Goal: Browse casually

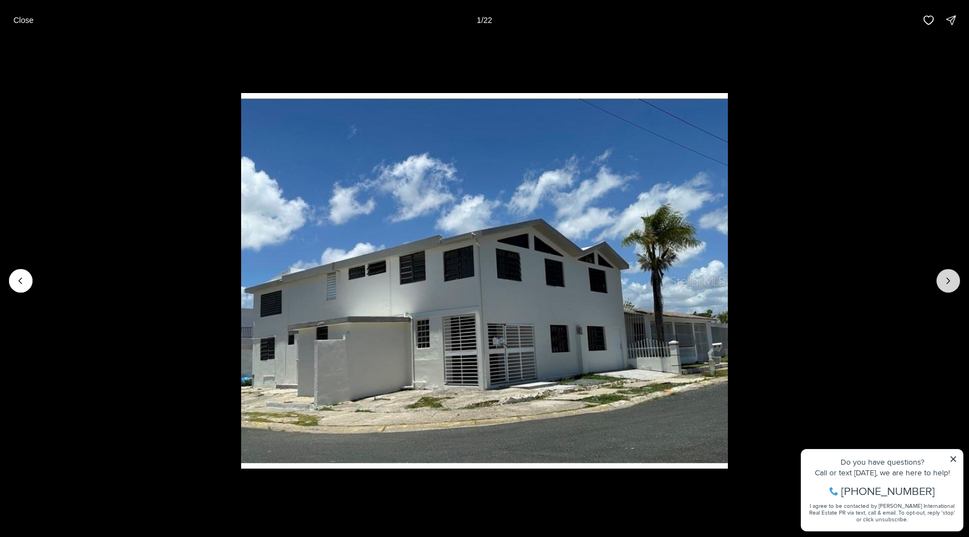
click at [948, 277] on icon "Next slide" at bounding box center [948, 280] width 11 height 11
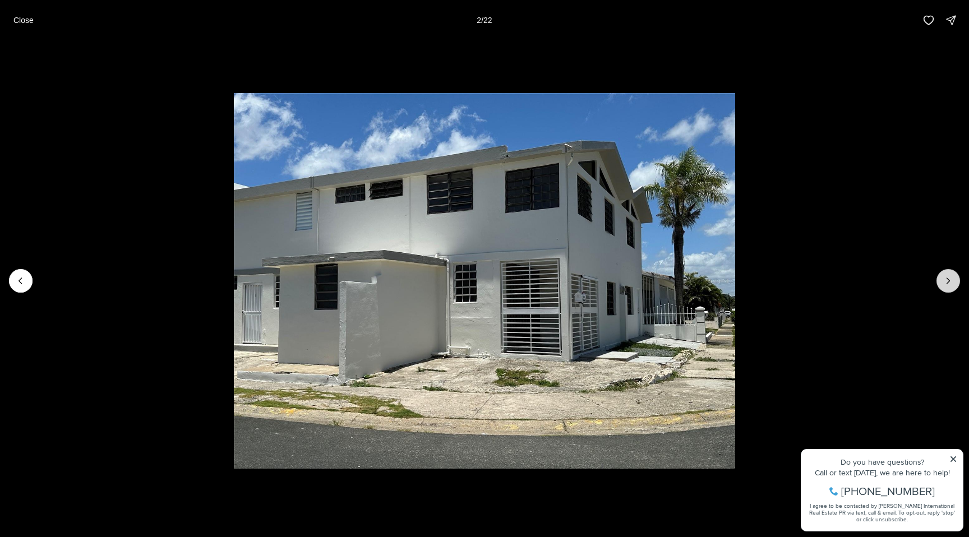
click at [948, 277] on icon "Next slide" at bounding box center [948, 280] width 11 height 11
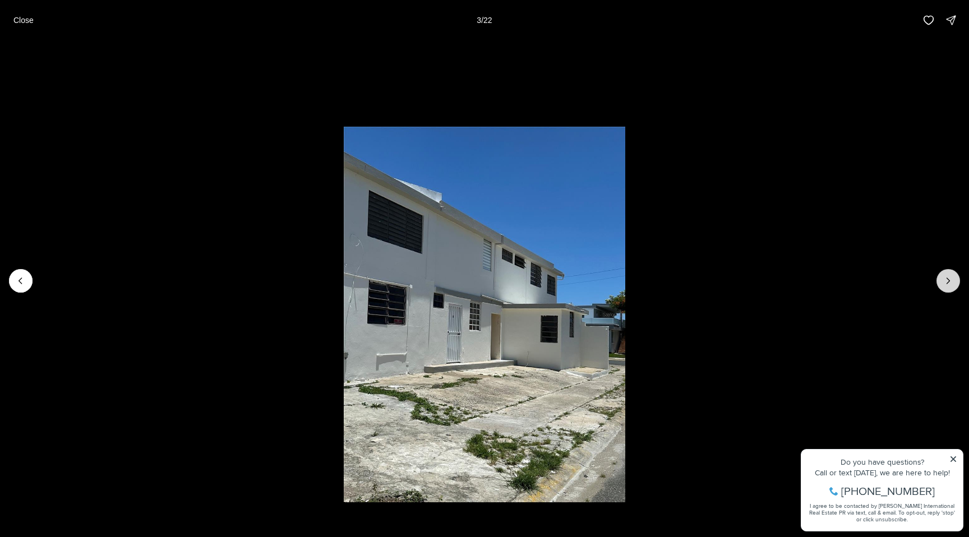
click at [948, 277] on icon "Next slide" at bounding box center [948, 280] width 11 height 11
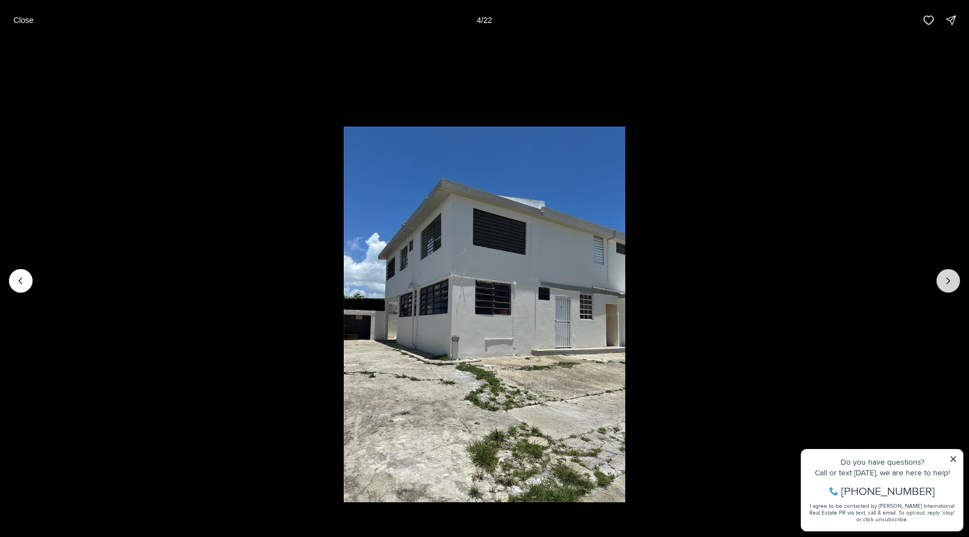
click at [948, 277] on icon "Next slide" at bounding box center [948, 280] width 11 height 11
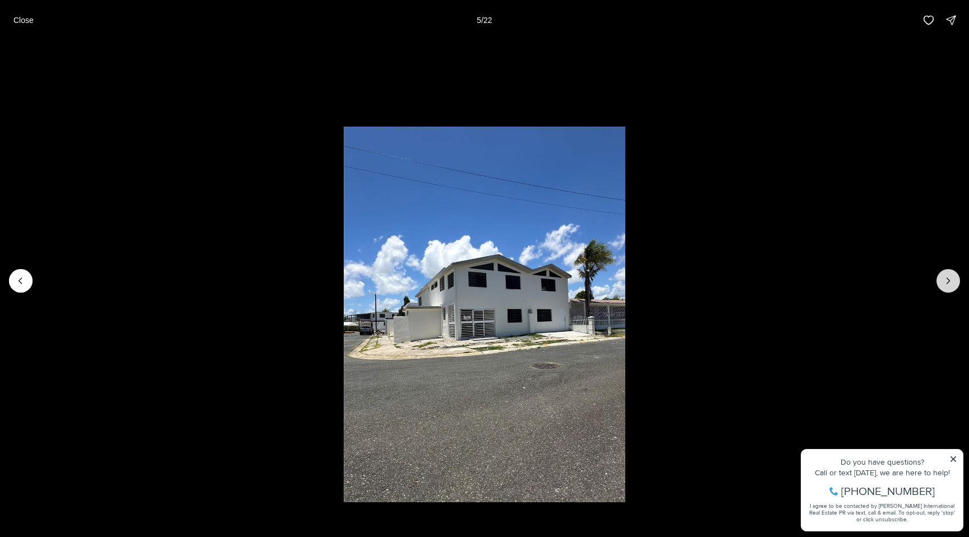
click at [948, 277] on icon "Next slide" at bounding box center [948, 280] width 11 height 11
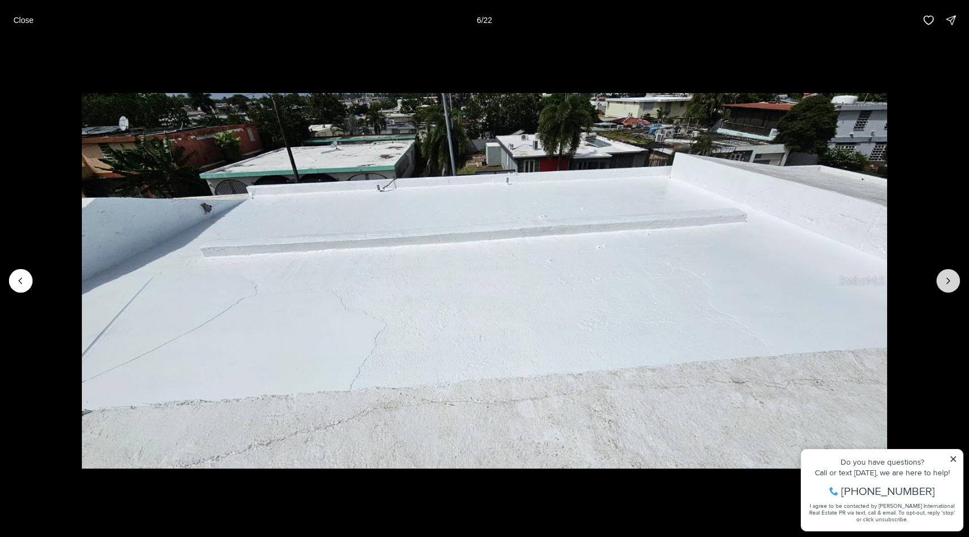
click at [948, 277] on icon "Next slide" at bounding box center [948, 280] width 11 height 11
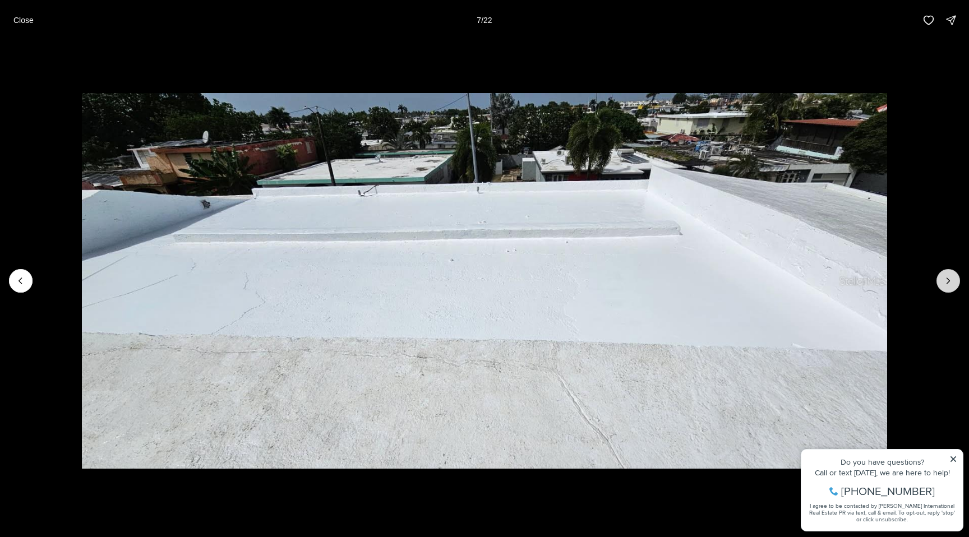
click at [948, 277] on icon "Next slide" at bounding box center [948, 280] width 11 height 11
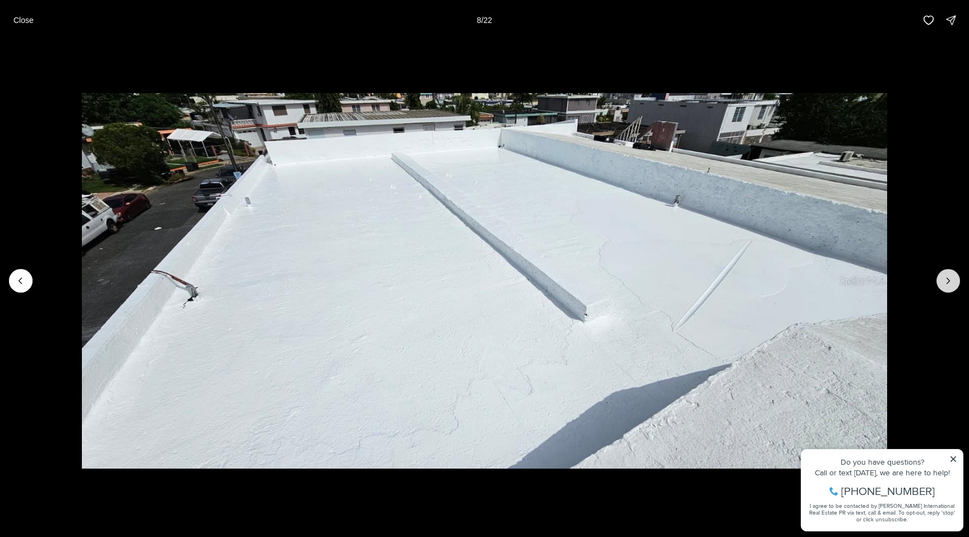
click at [948, 277] on icon "Next slide" at bounding box center [948, 280] width 11 height 11
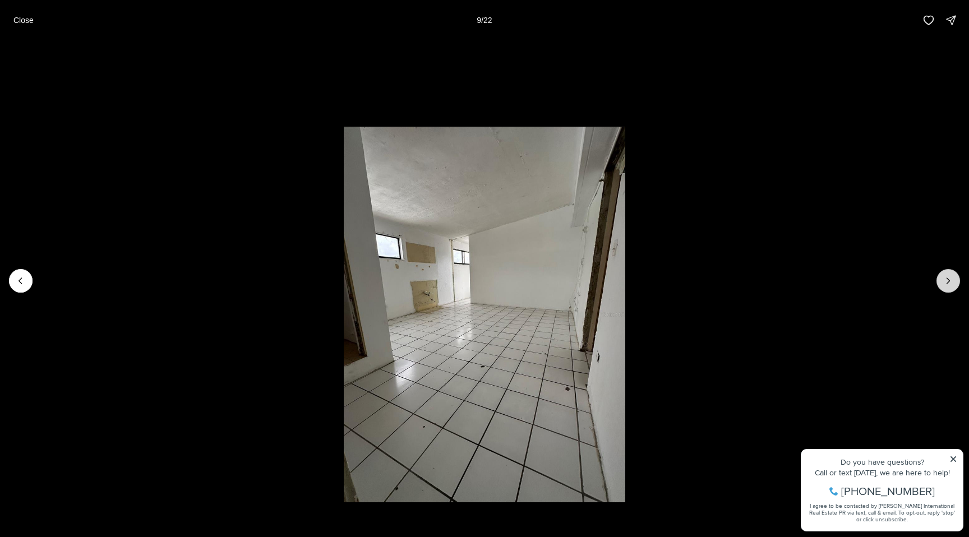
click at [948, 277] on icon "Next slide" at bounding box center [948, 280] width 11 height 11
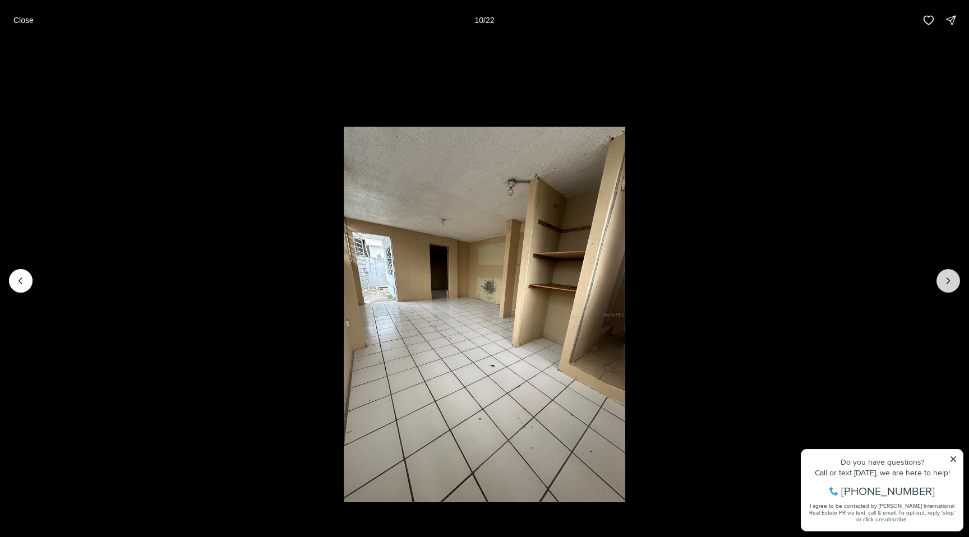
click at [948, 277] on icon "Next slide" at bounding box center [948, 280] width 11 height 11
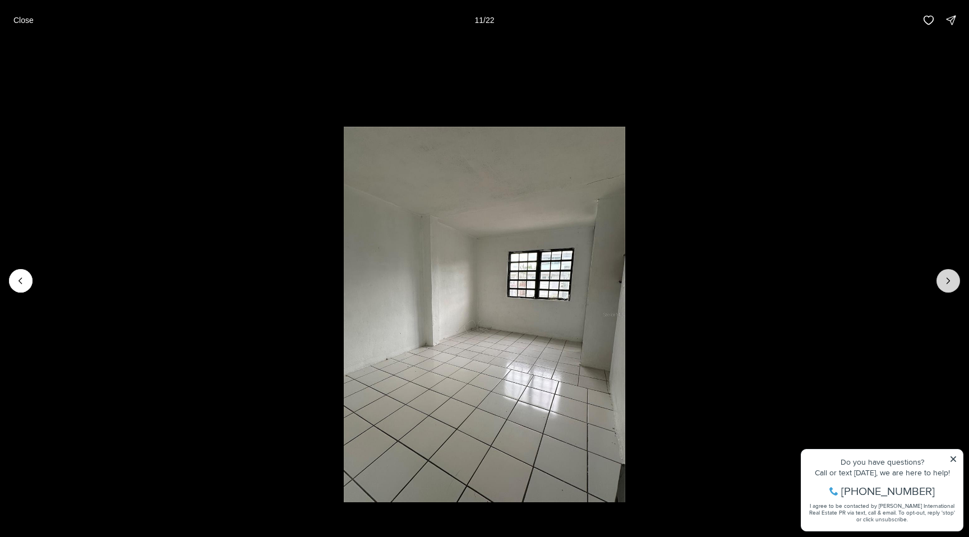
click at [948, 277] on icon "Next slide" at bounding box center [948, 280] width 11 height 11
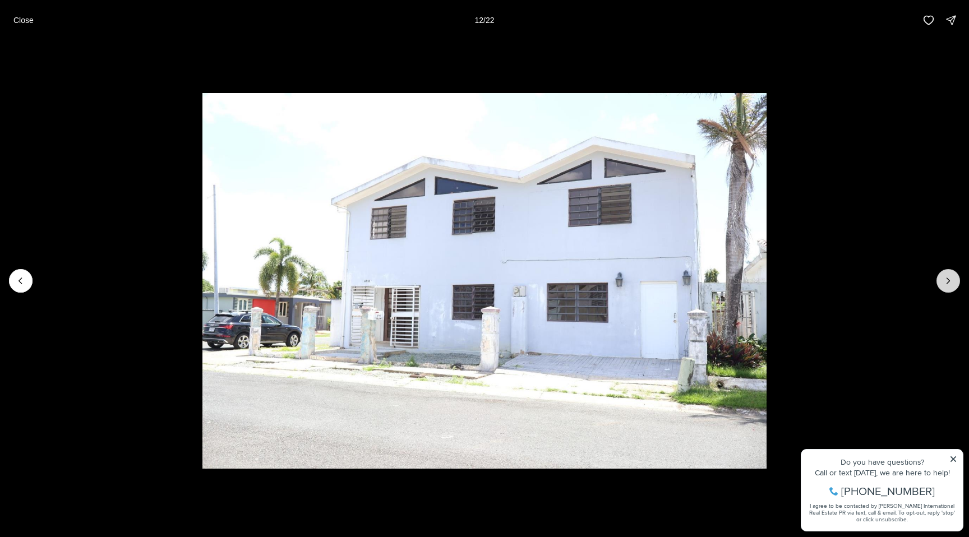
click at [948, 276] on icon "Next slide" at bounding box center [948, 280] width 11 height 11
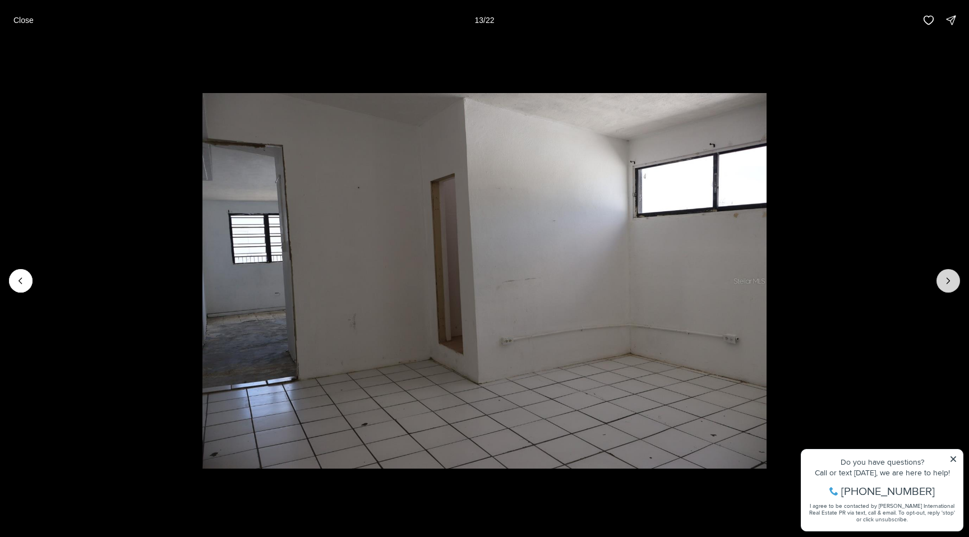
click at [948, 276] on icon "Next slide" at bounding box center [948, 280] width 11 height 11
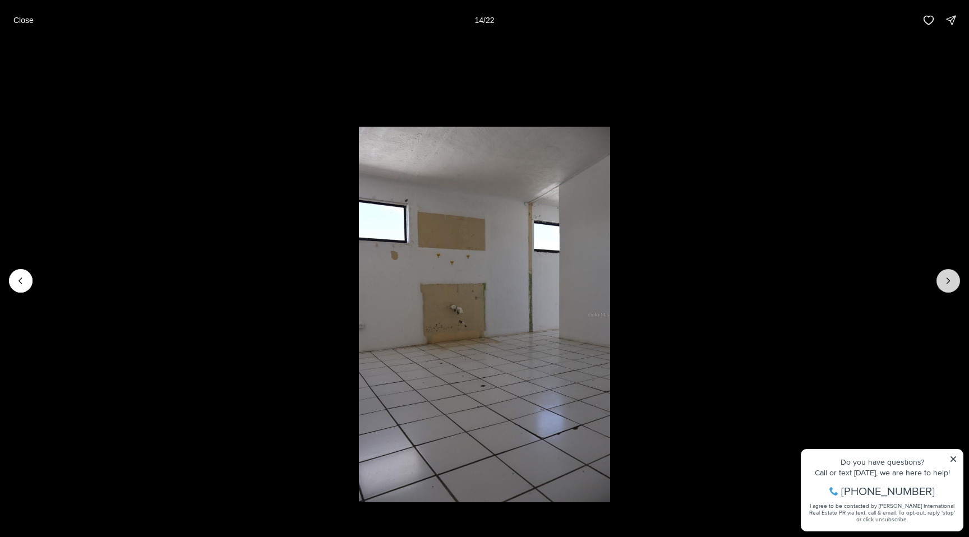
click at [948, 276] on icon "Next slide" at bounding box center [948, 280] width 11 height 11
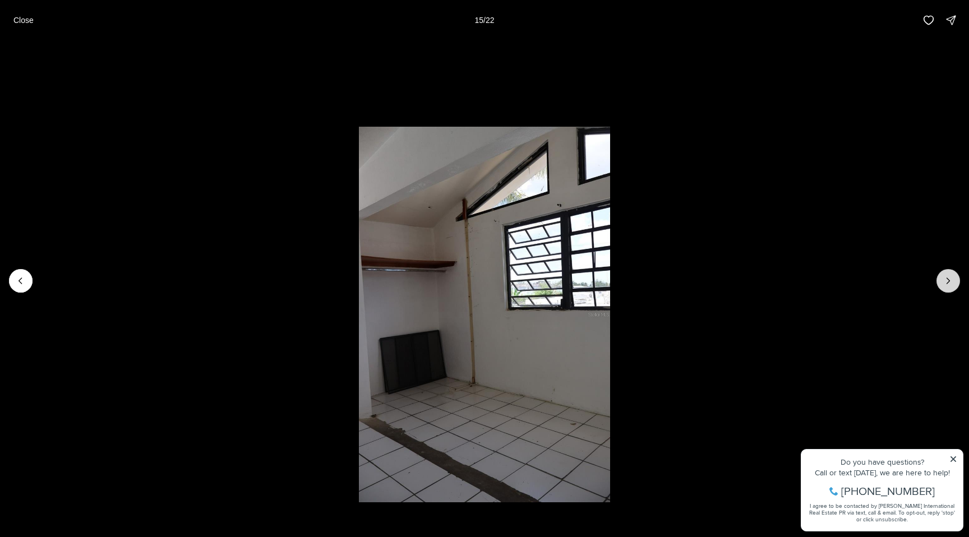
click at [948, 276] on icon "Next slide" at bounding box center [948, 280] width 11 height 11
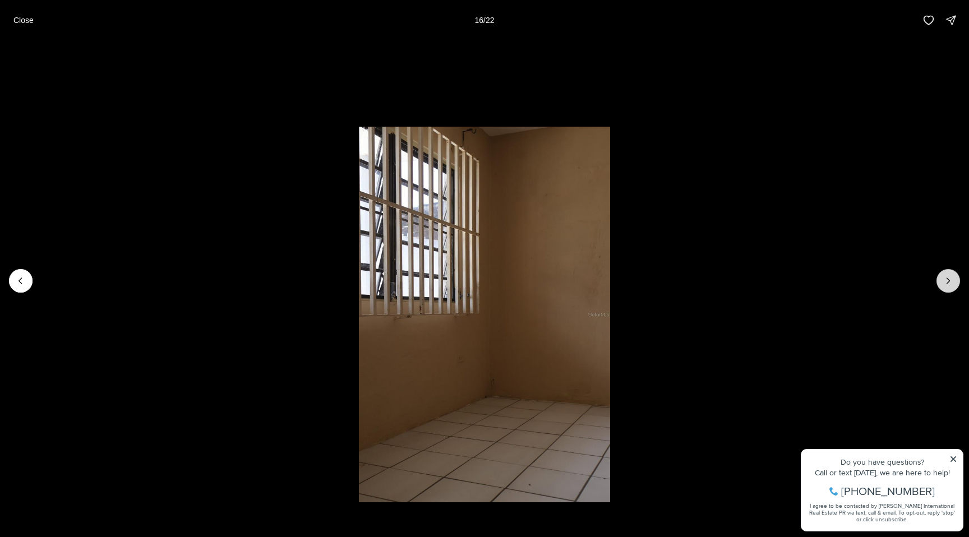
click at [948, 276] on icon "Next slide" at bounding box center [948, 280] width 11 height 11
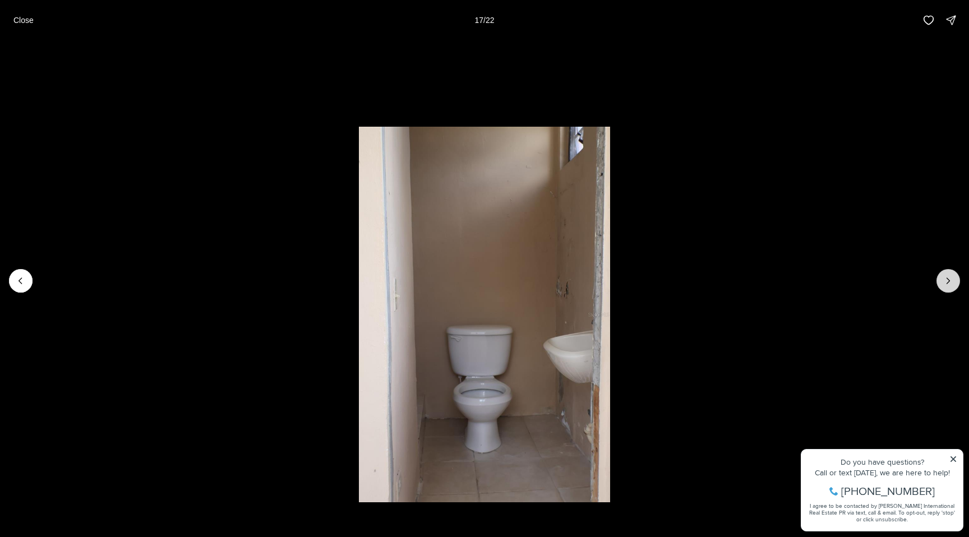
click at [948, 276] on icon "Next slide" at bounding box center [948, 280] width 11 height 11
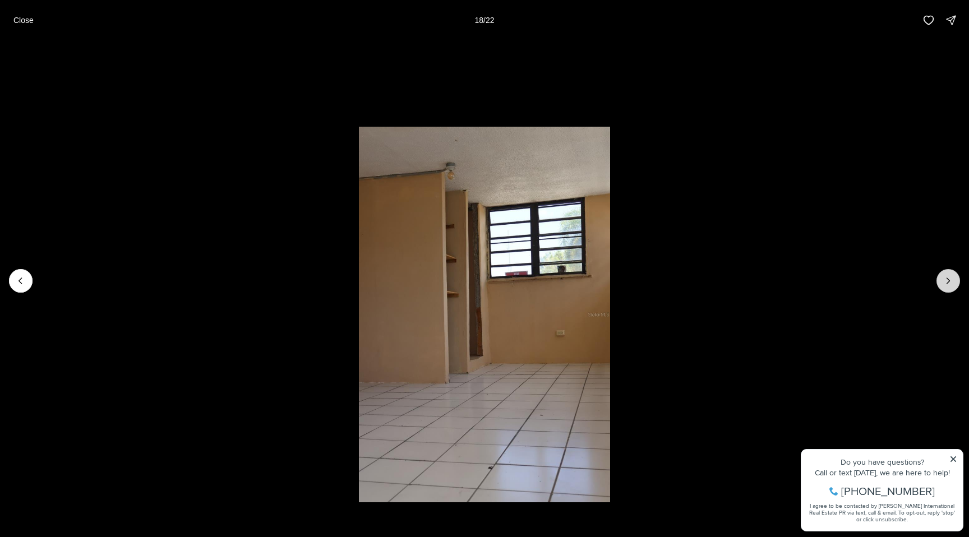
click at [948, 276] on icon "Next slide" at bounding box center [948, 280] width 11 height 11
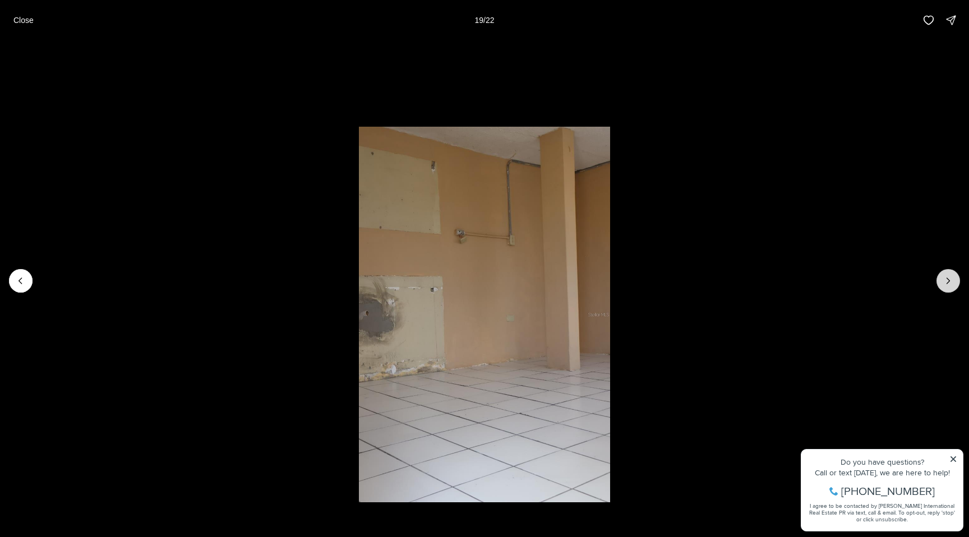
click at [948, 276] on icon "Next slide" at bounding box center [948, 280] width 11 height 11
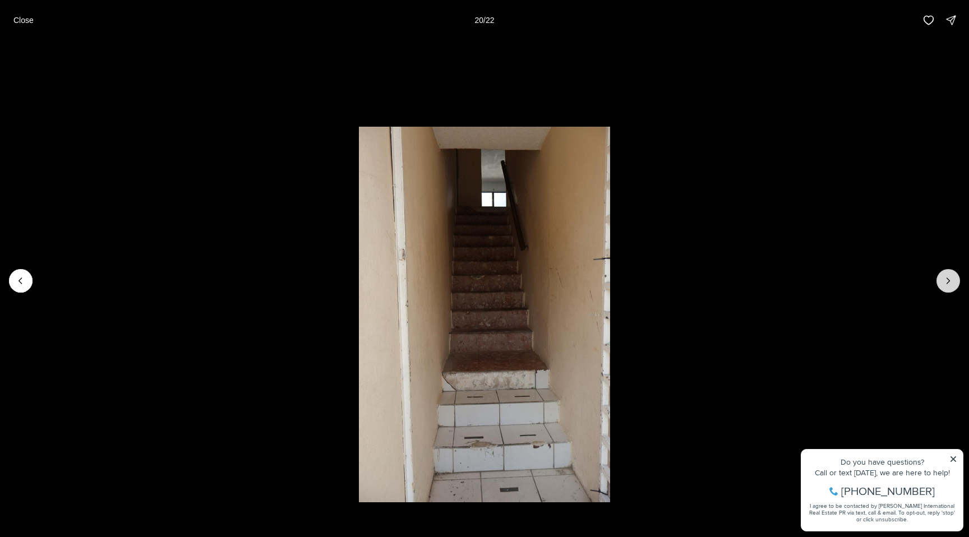
click at [948, 276] on icon "Next slide" at bounding box center [948, 280] width 11 height 11
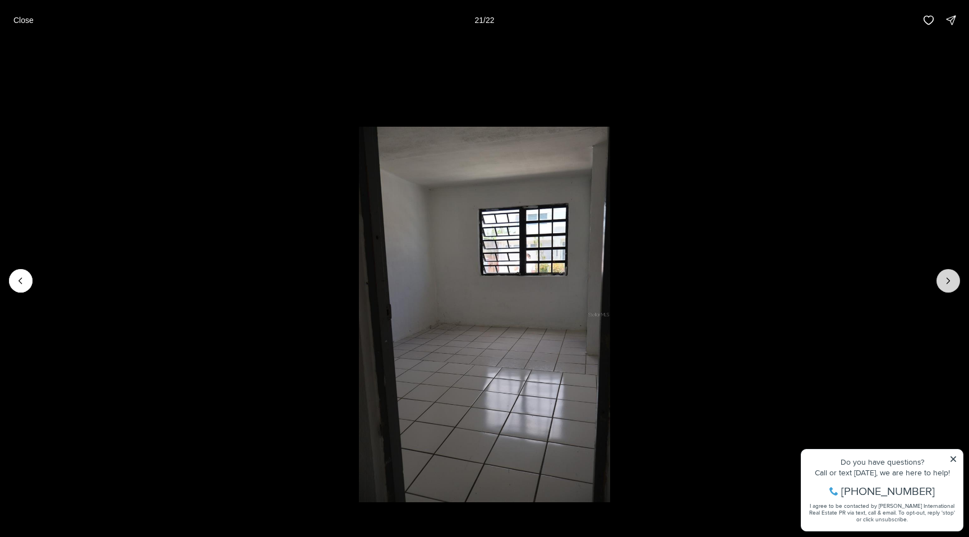
click at [948, 276] on icon "Next slide" at bounding box center [948, 280] width 11 height 11
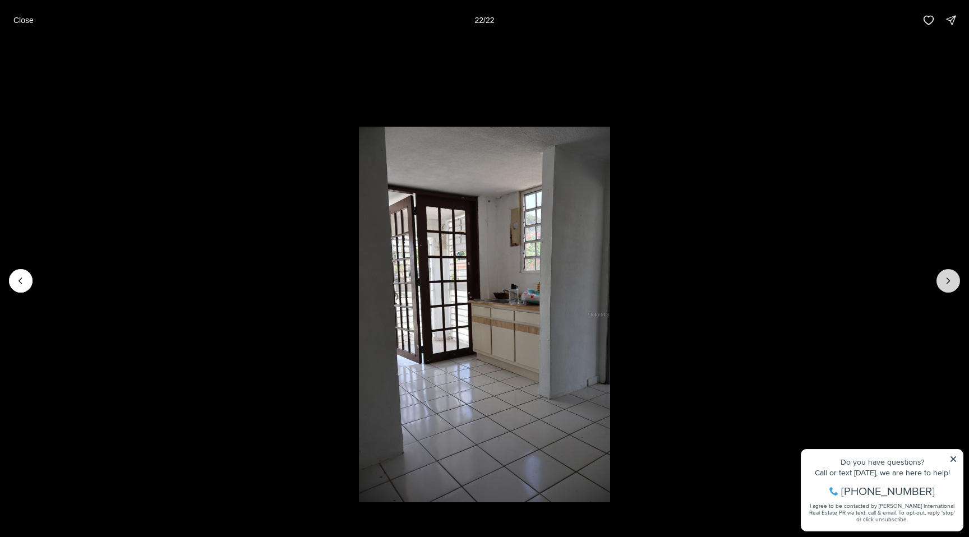
click at [948, 276] on div at bounding box center [948, 281] width 24 height 24
click at [23, 20] on p "Close" at bounding box center [23, 20] width 20 height 9
